Goal: Navigation & Orientation: Find specific page/section

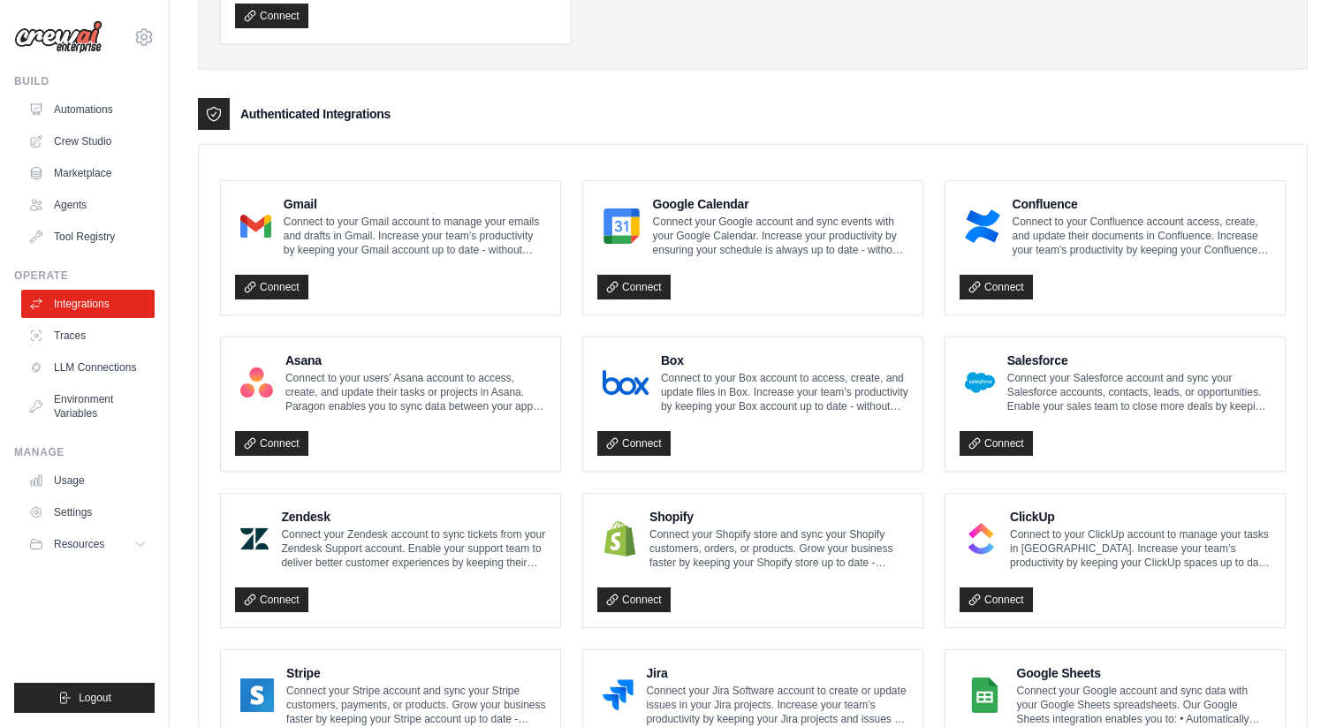
scroll to position [934, 0]
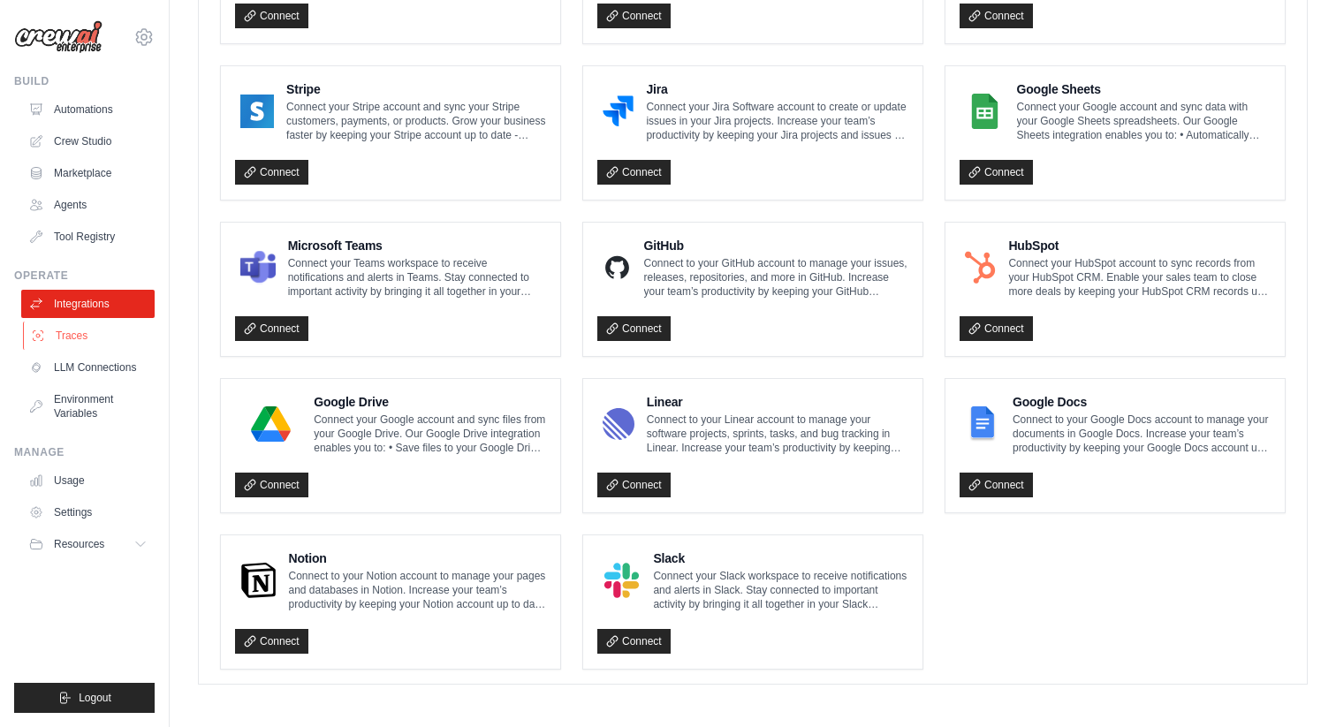
click at [74, 324] on link "Traces" at bounding box center [89, 336] width 133 height 28
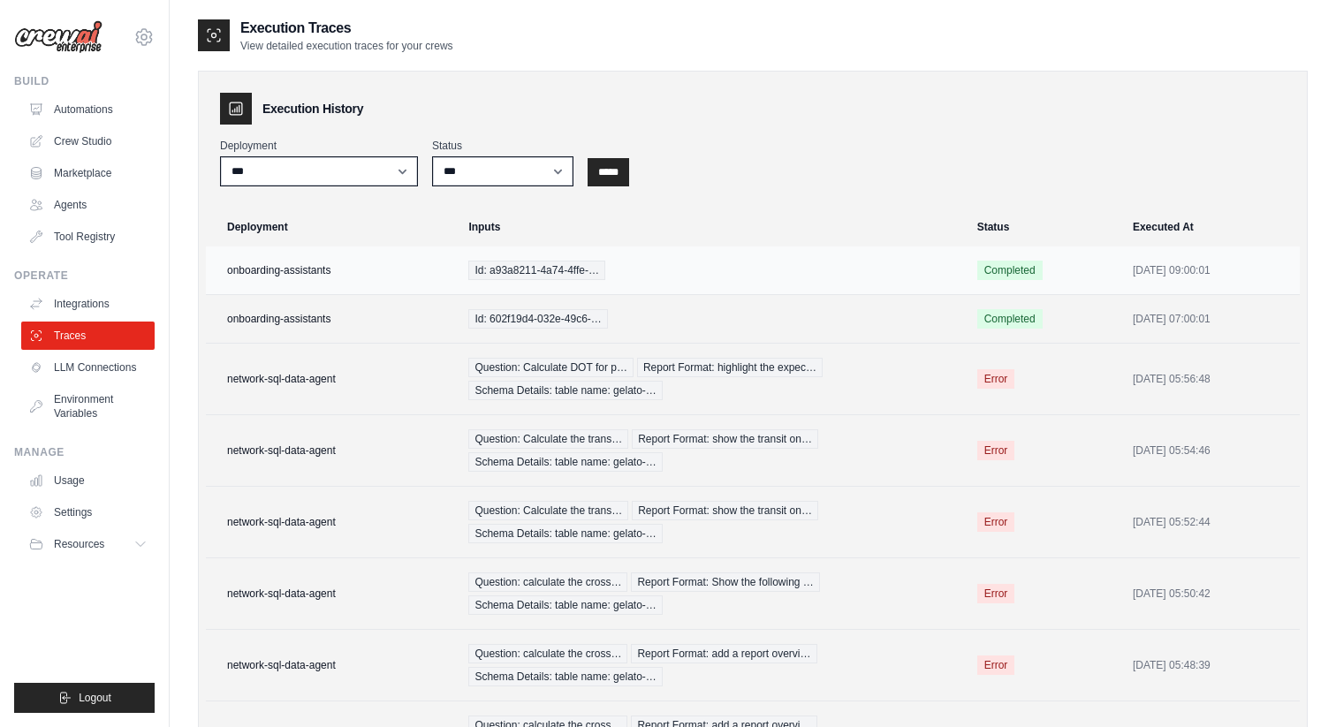
click at [328, 277] on td "onboarding-assistants" at bounding box center [332, 271] width 252 height 49
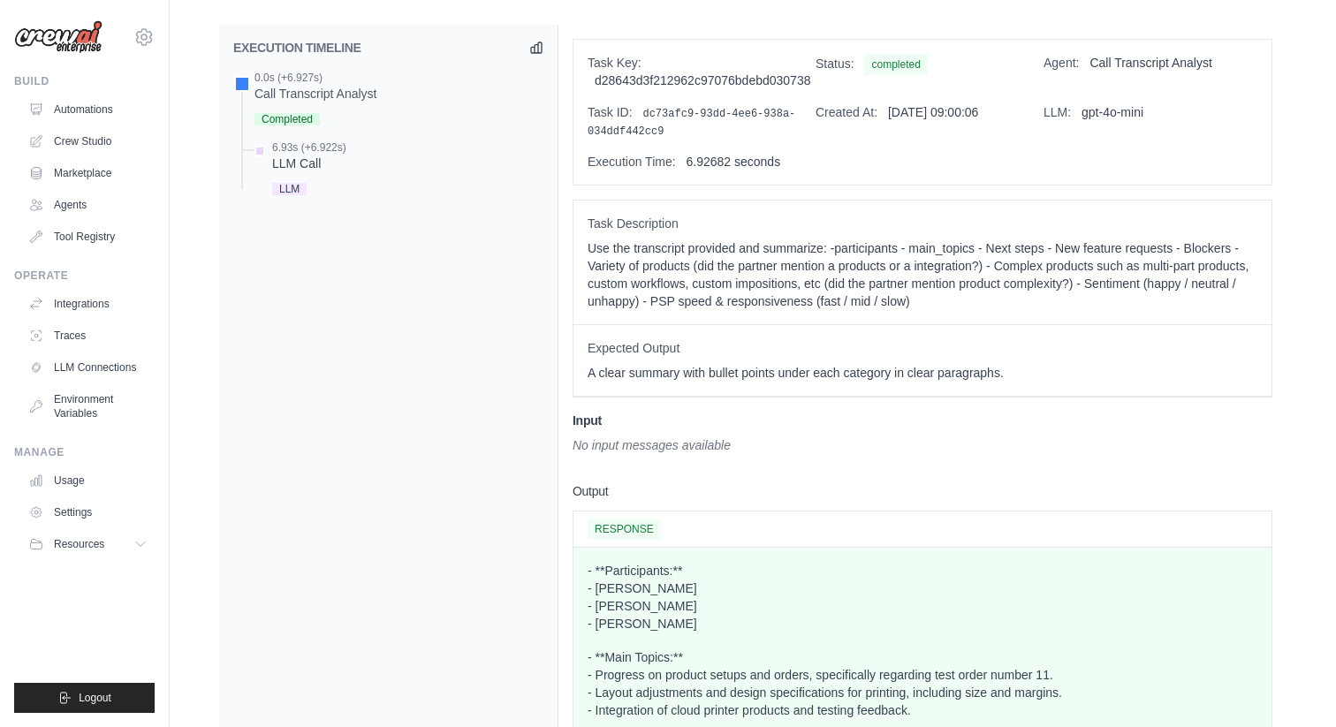
scroll to position [451, 0]
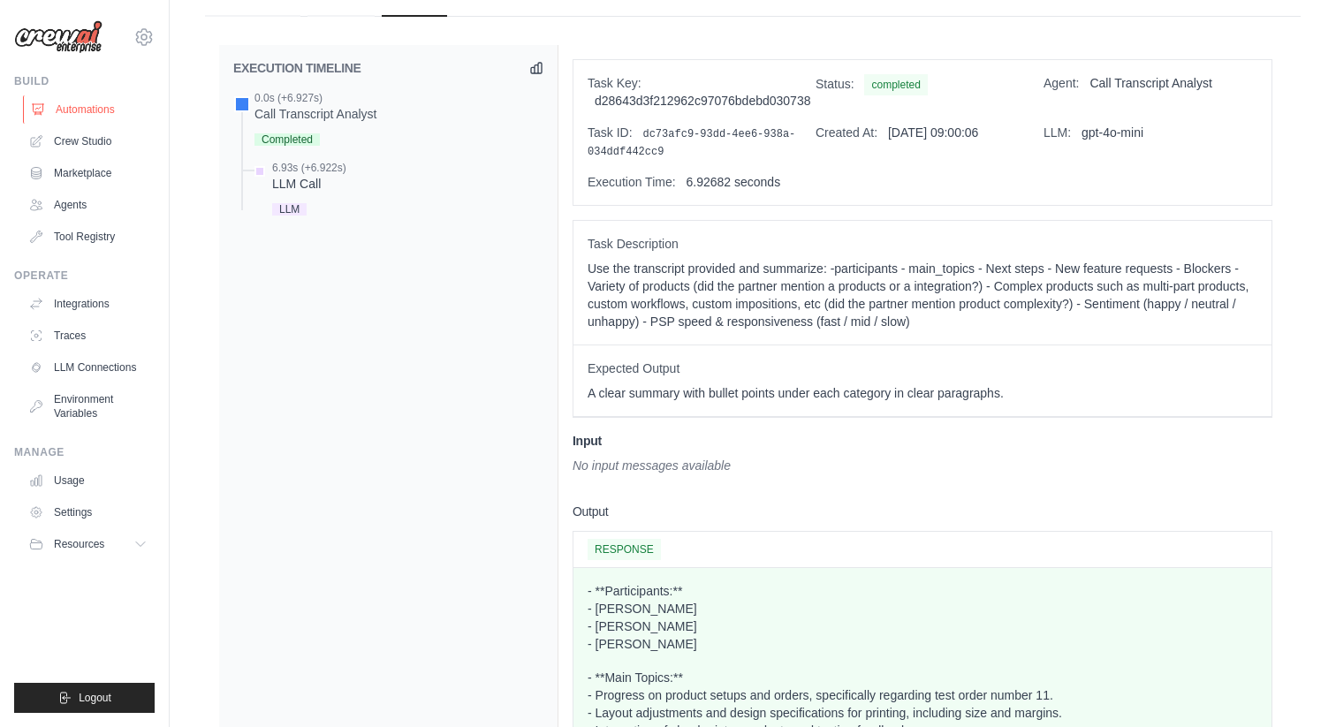
click at [72, 99] on link "Automations" at bounding box center [89, 109] width 133 height 28
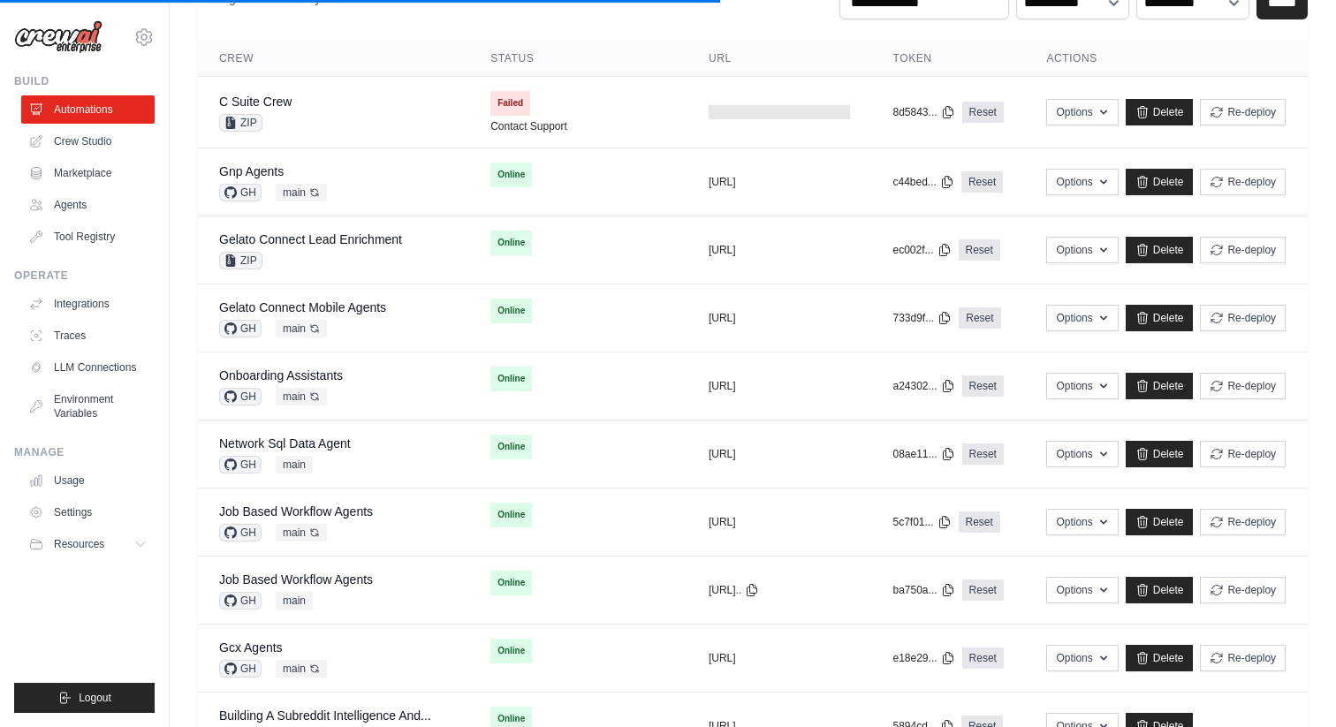
scroll to position [134, 0]
click at [304, 171] on div "Gnp Agents" at bounding box center [273, 171] width 108 height 18
